Goal: Find specific page/section: Find specific page/section

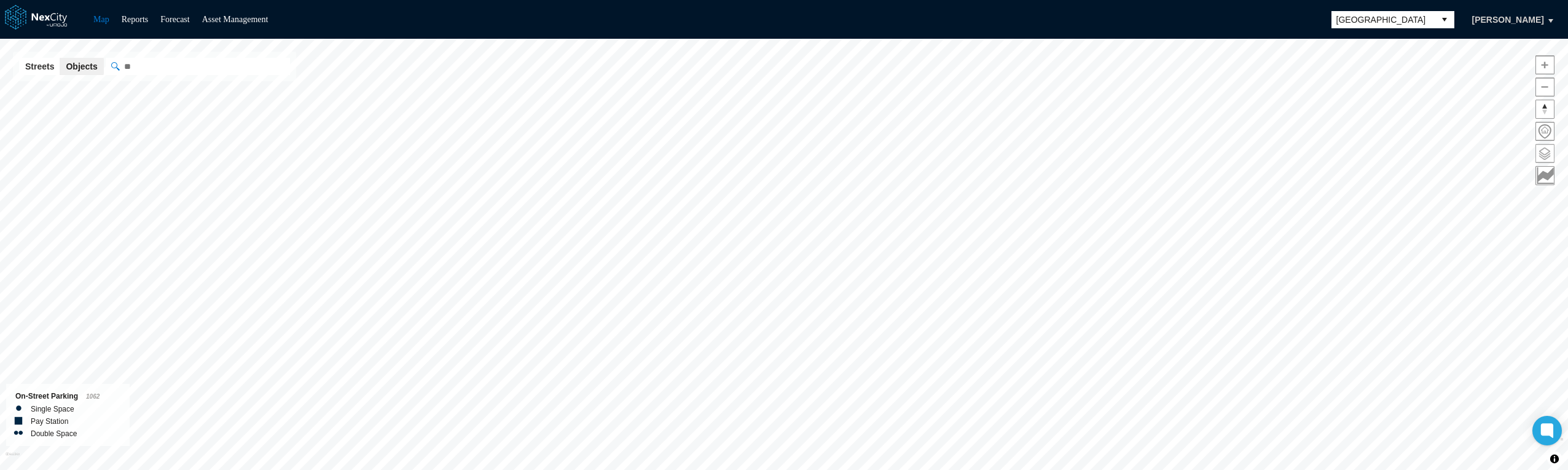
click at [1545, 151] on span at bounding box center [1545, 153] width 18 height 18
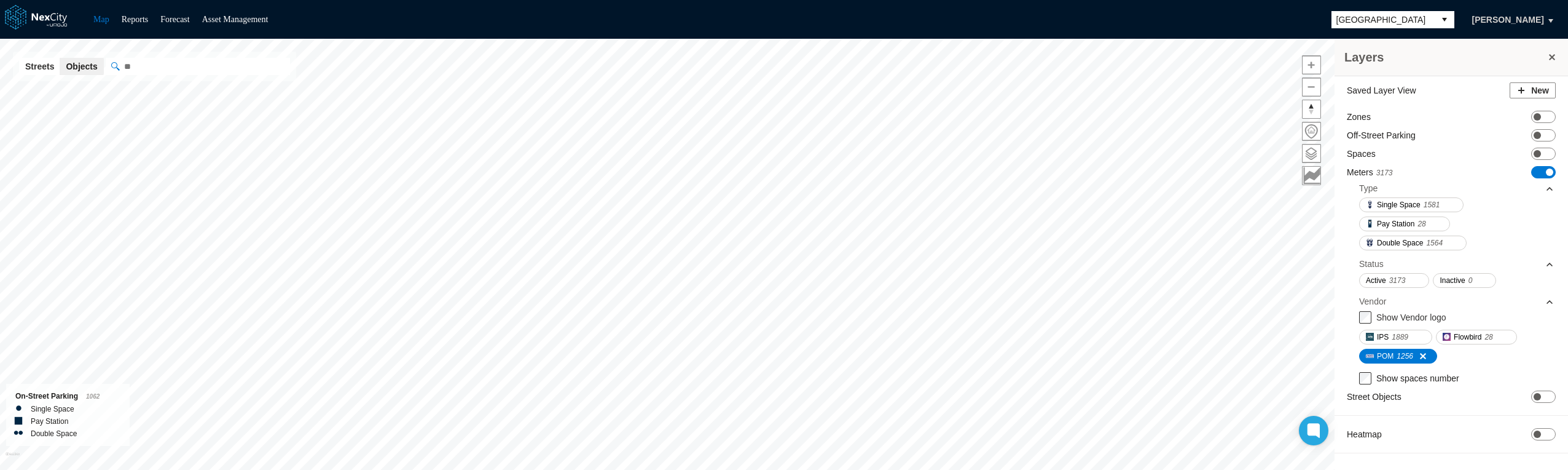
click at [1406, 14] on span "[GEOGRAPHIC_DATA]" at bounding box center [1383, 20] width 93 height 12
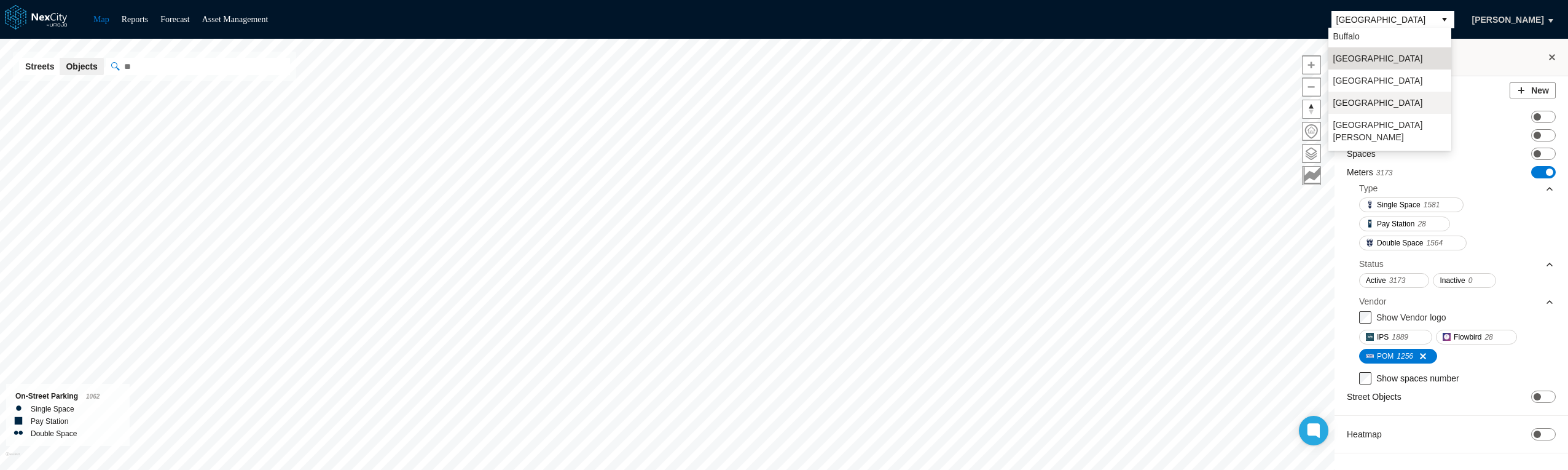
scroll to position [32, 0]
click at [1364, 113] on span "[GEOGRAPHIC_DATA][PERSON_NAME]" at bounding box center [1389, 123] width 113 height 25
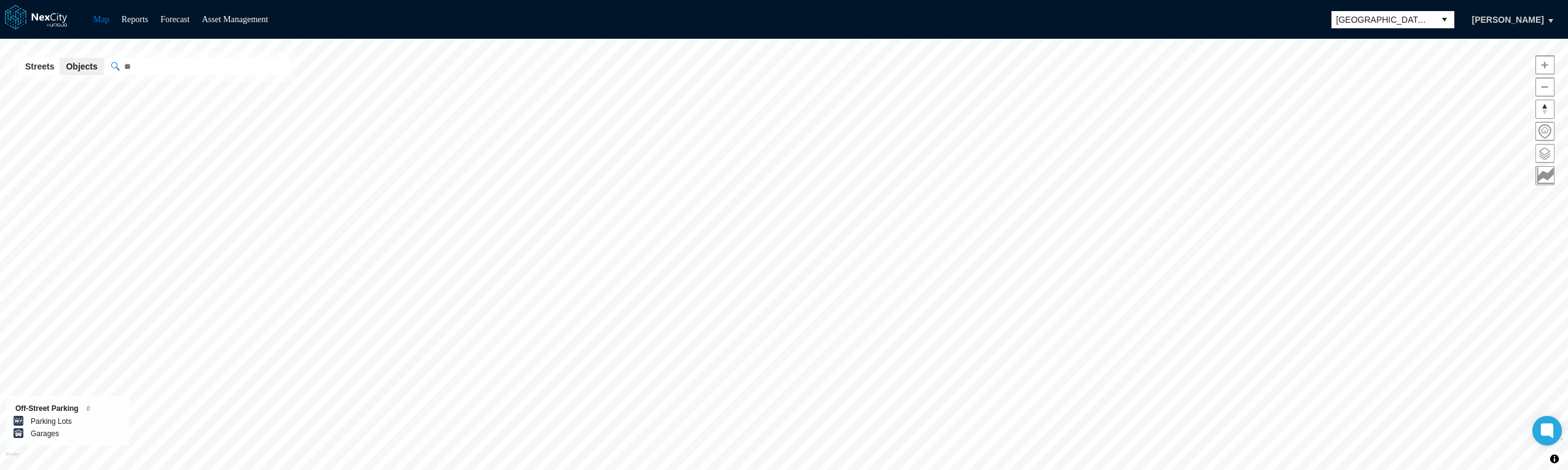
click at [1547, 155] on span at bounding box center [1545, 153] width 18 height 18
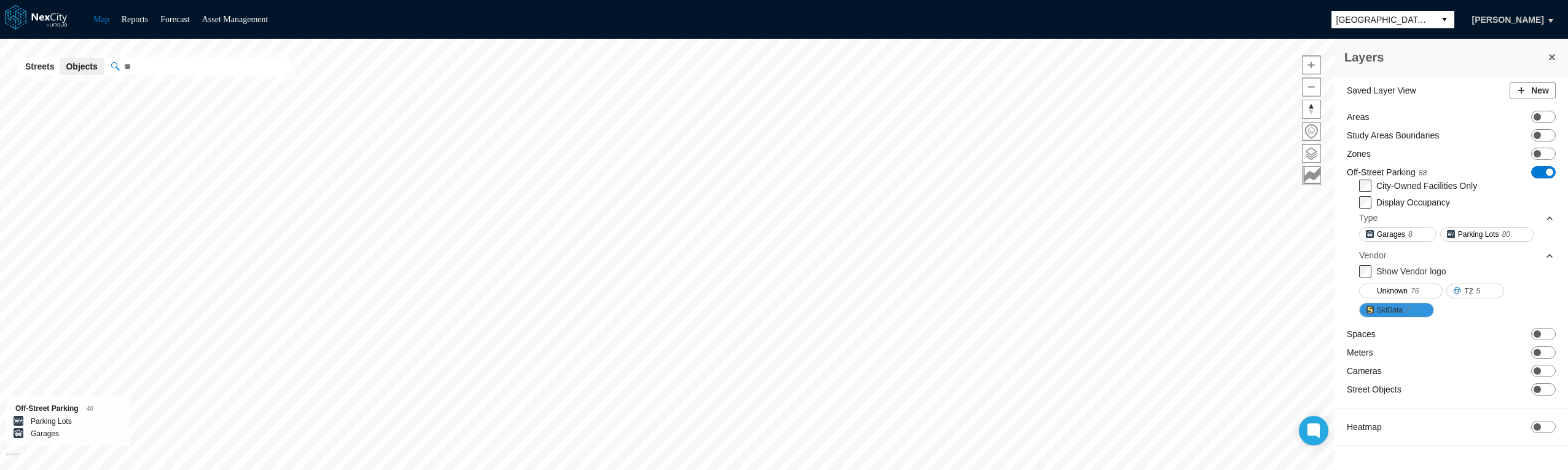
click at [1414, 307] on span at bounding box center [1415, 309] width 10 height 10
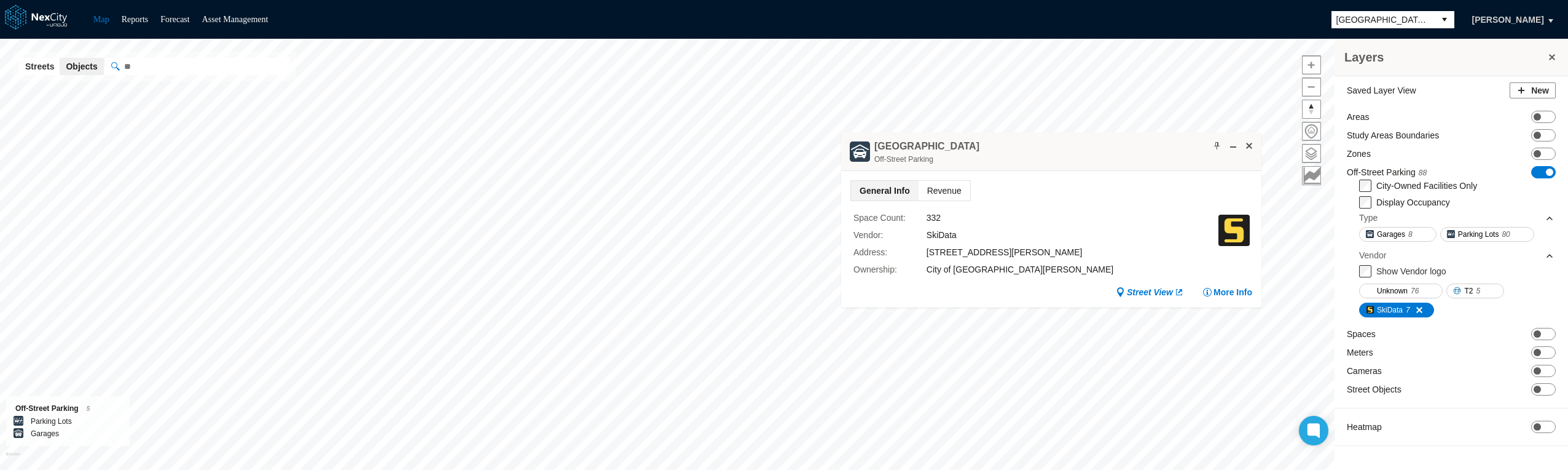
click at [947, 192] on span "Revenue" at bounding box center [944, 191] width 52 height 20
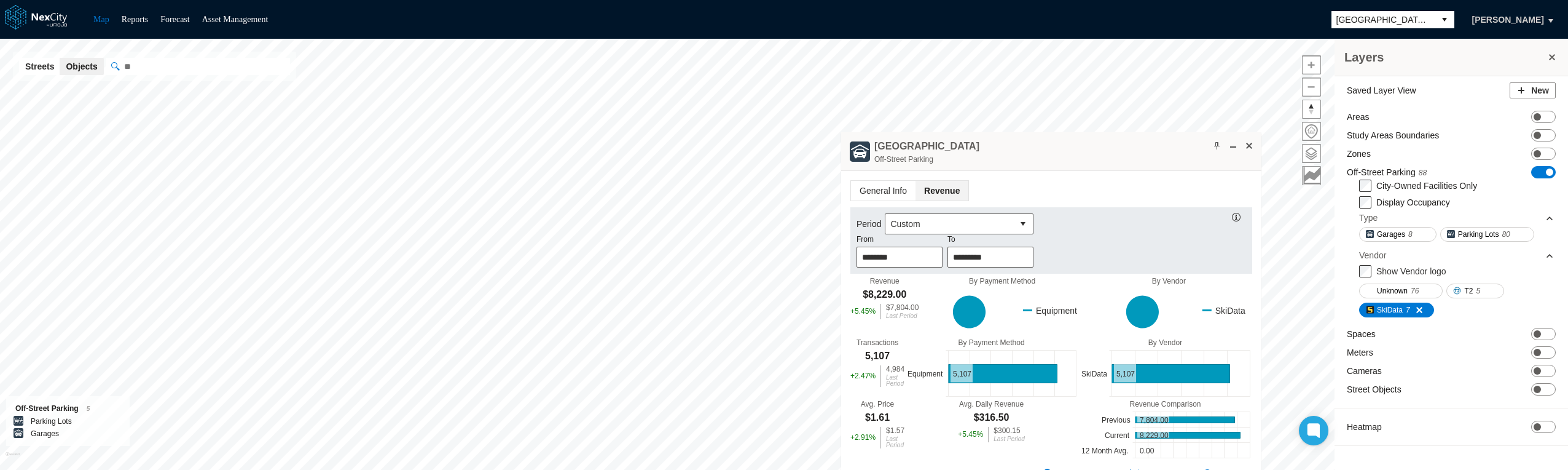
click at [870, 132] on div "[GEOGRAPHIC_DATA] Garage Off-Street Parking" at bounding box center [1051, 152] width 420 height 39
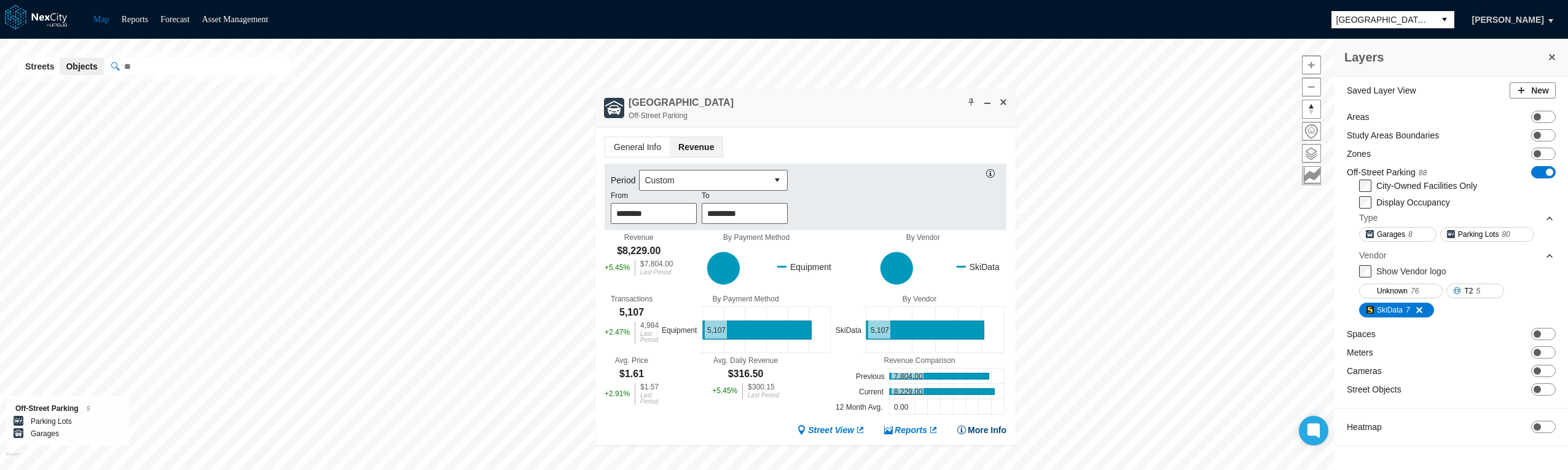
click at [986, 430] on button "More Info" at bounding box center [981, 429] width 50 height 12
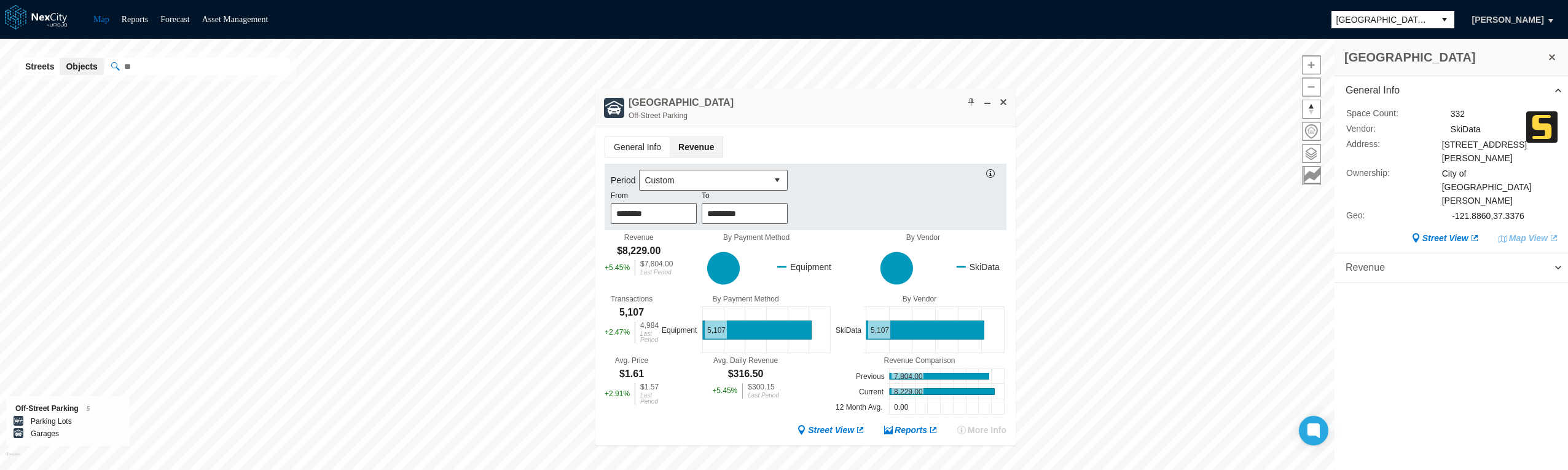
click at [1556, 253] on span "Revenue" at bounding box center [1451, 267] width 233 height 29
